Goal: Task Accomplishment & Management: Use online tool/utility

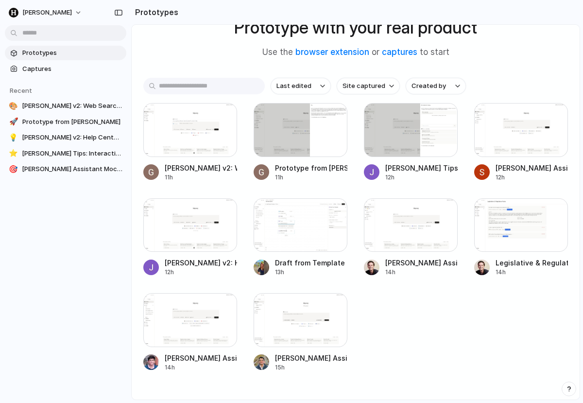
scroll to position [73, 0]
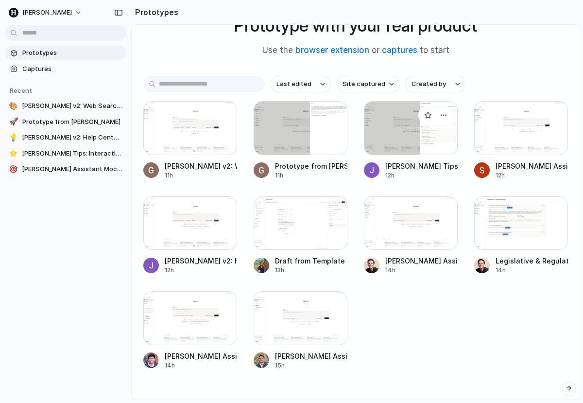
click at [385, 124] on div at bounding box center [411, 128] width 94 height 54
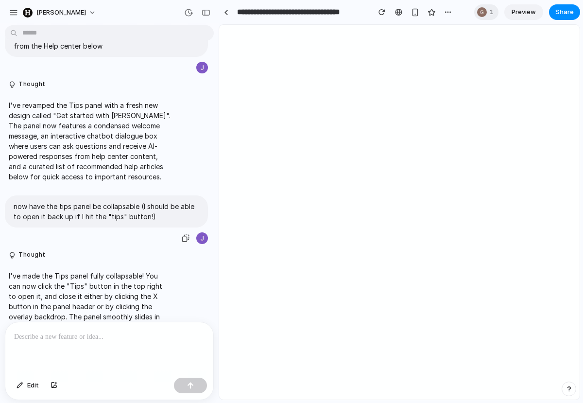
scroll to position [252, 0]
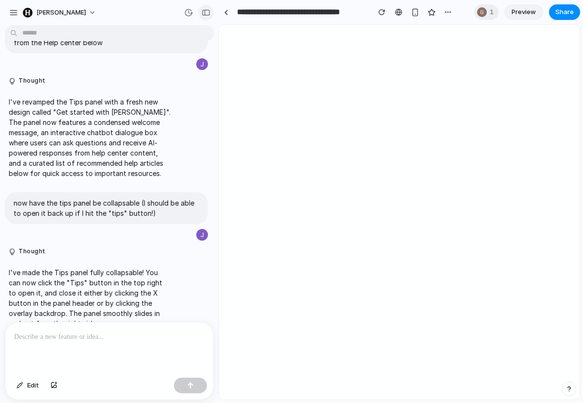
click at [209, 15] on div "button" at bounding box center [206, 12] width 9 height 7
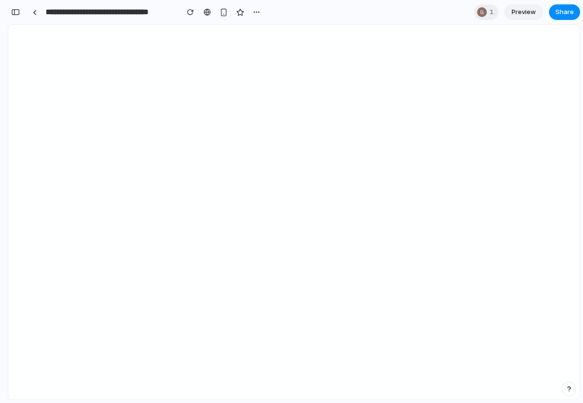
scroll to position [323, 0]
click at [567, 386] on div "button" at bounding box center [568, 388] width 7 height 7
click at [566, 387] on div "button" at bounding box center [569, 389] width 8 height 12
click at [10, 15] on button "button" at bounding box center [16, 12] width 16 height 16
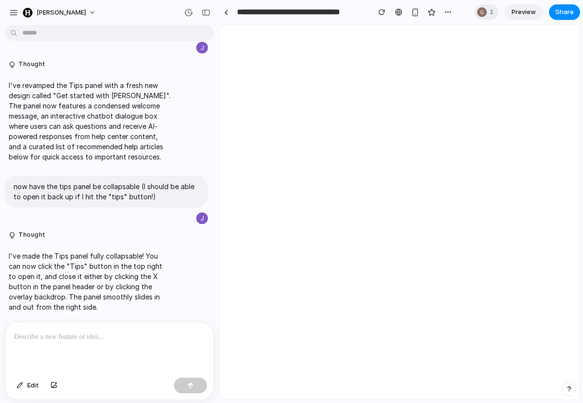
scroll to position [252, 0]
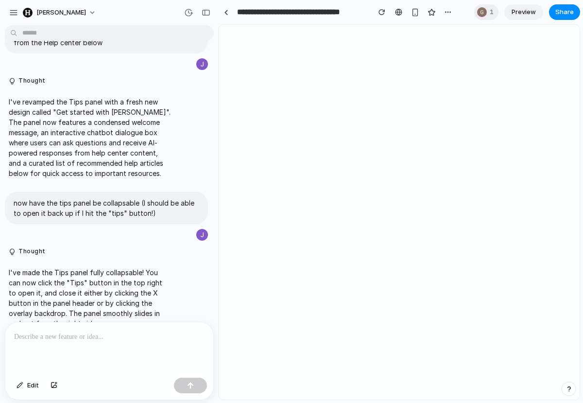
click at [94, 317] on div "Let's revamp the "Tips" panel: rename it to something like "Get started with Ha…" at bounding box center [106, 175] width 213 height 292
click at [93, 325] on div at bounding box center [109, 347] width 208 height 51
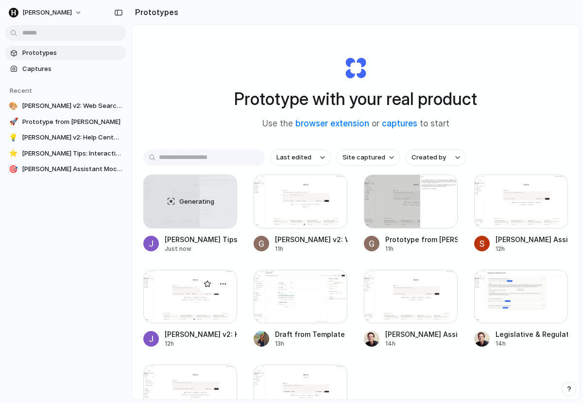
click at [155, 289] on div at bounding box center [190, 297] width 94 height 54
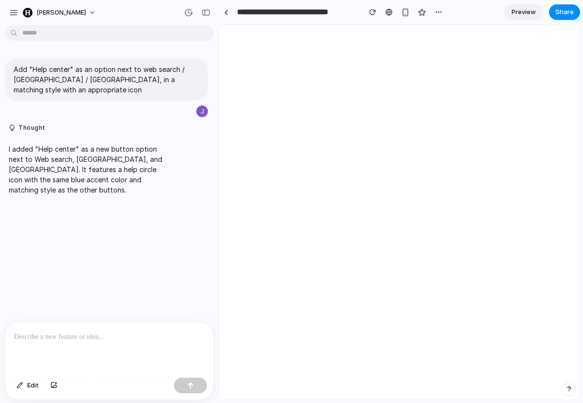
click at [102, 343] on div at bounding box center [109, 347] width 208 height 51
click at [43, 335] on p "**********" at bounding box center [107, 337] width 186 height 12
click at [137, 331] on p "**********" at bounding box center [107, 337] width 186 height 12
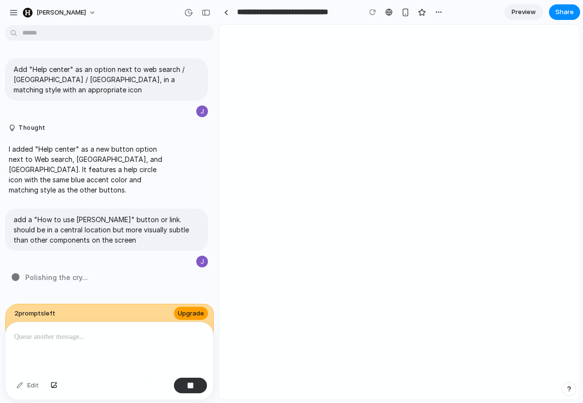
click at [188, 308] on span "Upgrade" at bounding box center [191, 313] width 26 height 10
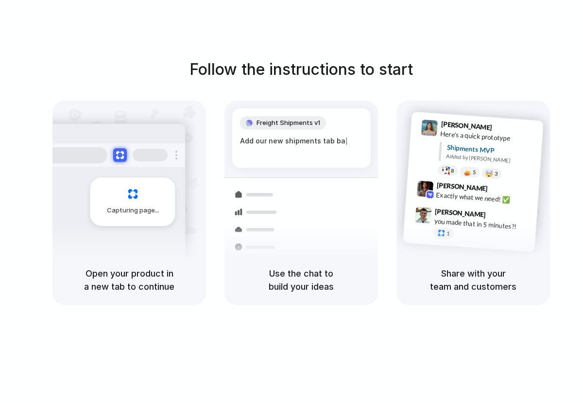
click at [345, 194] on div "Container from [GEOGRAPHIC_DATA] 40ft • ETA [DATE] • In transit" at bounding box center [358, 209] width 131 height 38
click at [454, 197] on div "Exactly what we need! ✅" at bounding box center [484, 197] width 97 height 17
